Goal: Information Seeking & Learning: Check status

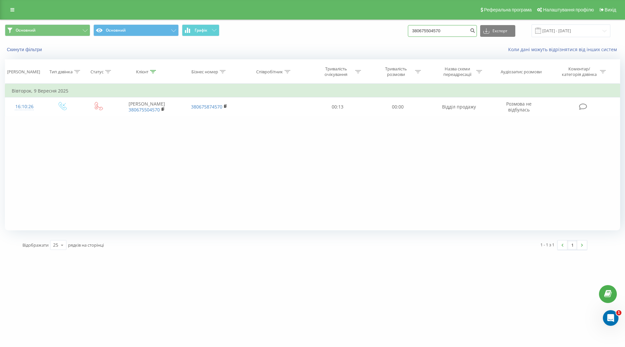
click at [451, 32] on input "380675504570" at bounding box center [442, 31] width 69 height 12
paste input "996344224"
type input "380996344224"
click at [568, 30] on input "09.06.2025 - 09.09.2025" at bounding box center [571, 30] width 79 height 13
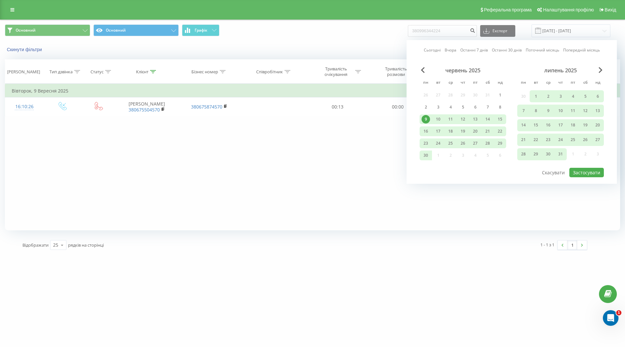
click at [598, 73] on div "липень 2025" at bounding box center [560, 70] width 87 height 7
click at [602, 68] on div "червень 2025 пн вт ср чт пт сб нд 26 27 28 29 30 31 1 2 3 4 5 6 7 8 9 10 11 12 …" at bounding box center [512, 117] width 184 height 100
click at [597, 70] on div "липень 2025" at bounding box center [560, 70] width 87 height 7
click at [424, 73] on div "червень 2025" at bounding box center [463, 70] width 87 height 7
click at [424, 72] on span "Previous Month" at bounding box center [423, 70] width 4 height 6
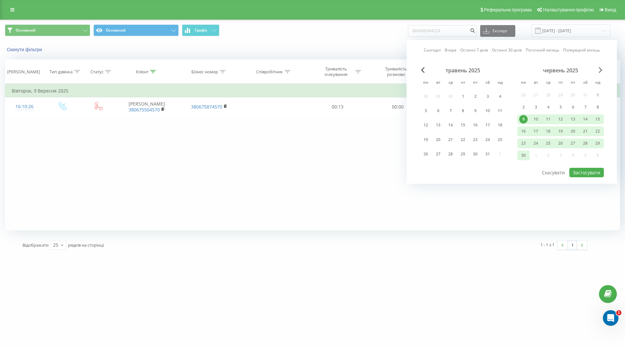
click at [601, 71] on span "Next Month" at bounding box center [601, 70] width 4 height 6
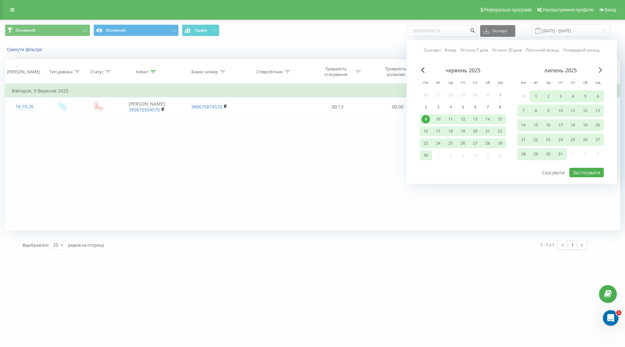
click at [601, 71] on span "Next Month" at bounding box center [601, 70] width 4 height 6
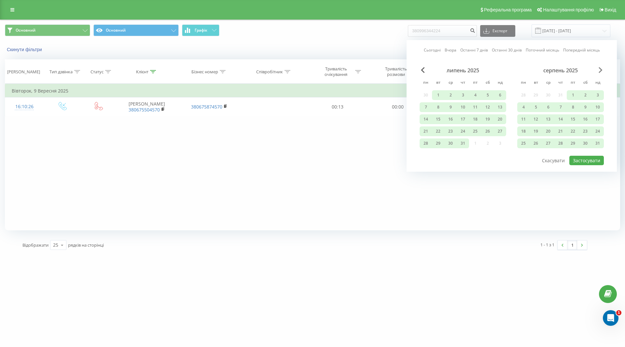
click at [601, 71] on span "Next Month" at bounding box center [601, 70] width 4 height 6
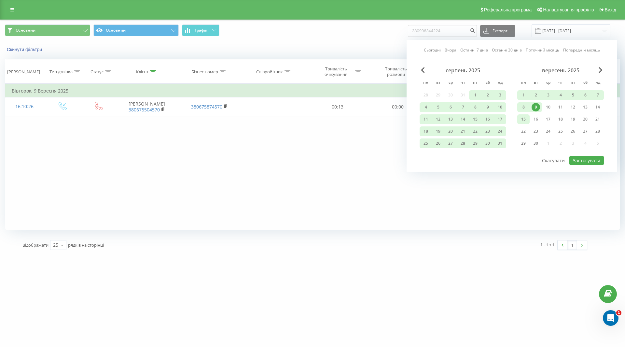
click at [525, 119] on div "15" at bounding box center [523, 119] width 8 height 8
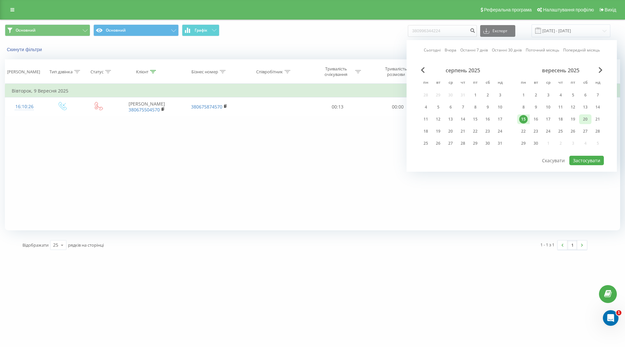
click at [584, 117] on div "20" at bounding box center [585, 119] width 8 height 8
click at [582, 162] on button "Застосувати" at bounding box center [586, 160] width 35 height 9
type input "15.09.2025 - 20.09.2025"
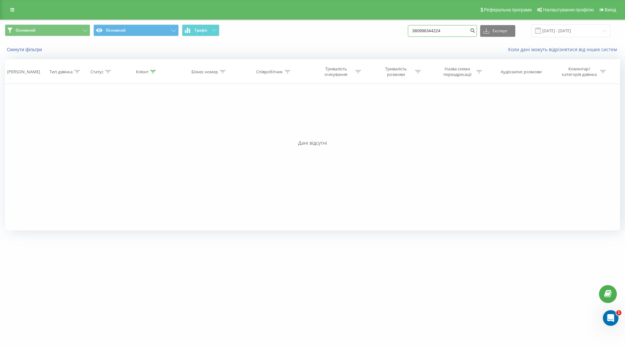
drag, startPoint x: 444, startPoint y: 26, endPoint x: 441, endPoint y: 29, distance: 4.1
click at [443, 27] on input "380996344224" at bounding box center [442, 31] width 69 height 12
click at [77, 29] on button "Основний" at bounding box center [47, 30] width 85 height 12
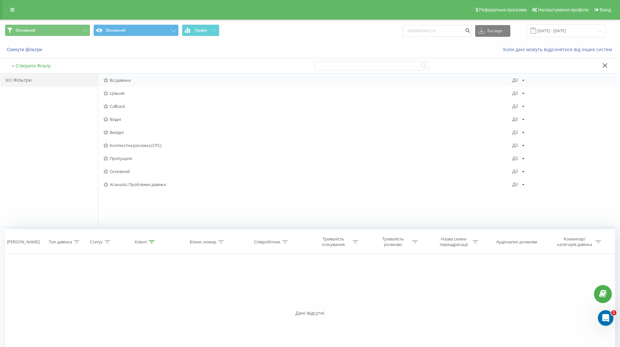
click at [116, 80] on span "Всі дзвінки" at bounding box center [308, 80] width 409 height 5
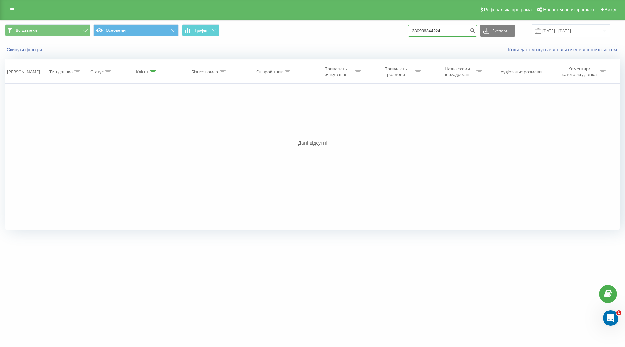
click at [418, 32] on input "380996344224" at bounding box center [442, 31] width 69 height 12
drag, startPoint x: 459, startPoint y: 32, endPoint x: 318, endPoint y: 33, distance: 141.0
click at [318, 33] on div "Всі дзвінки Основний Графік 380996344224 Експорт .csv .xls .xlsx 15.09.2025 - 2…" at bounding box center [312, 30] width 615 height 13
paste input "0502599441"
type input "0502599441"
